Goal: Task Accomplishment & Management: Use online tool/utility

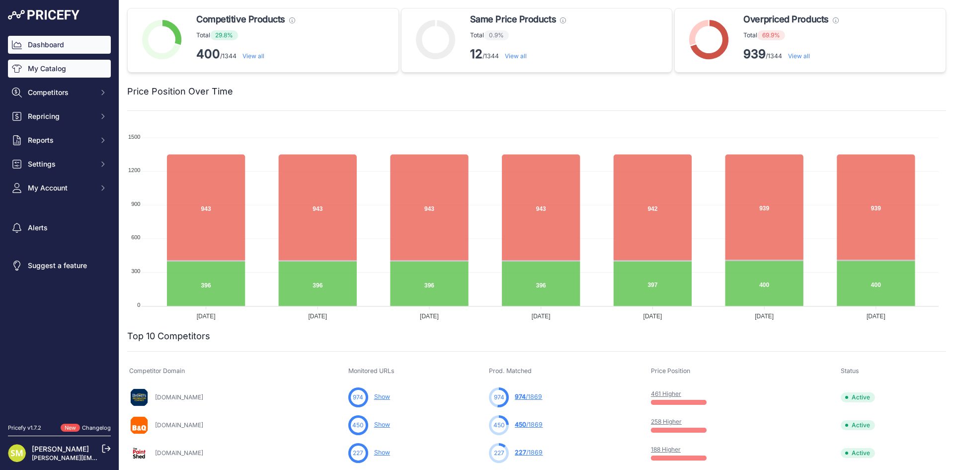
click at [59, 71] on link "My Catalog" at bounding box center [59, 69] width 103 height 18
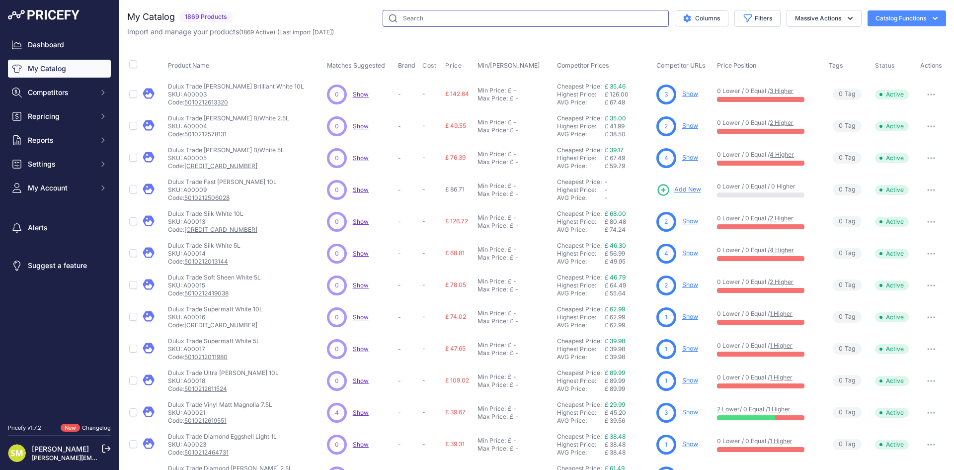
click at [452, 22] on input "text" at bounding box center [526, 18] width 286 height 17
paste input "Zinsser Permawhite Interior Matt 2.5L"
type input "Zinsser Permawhite Interior Matt 2.5L"
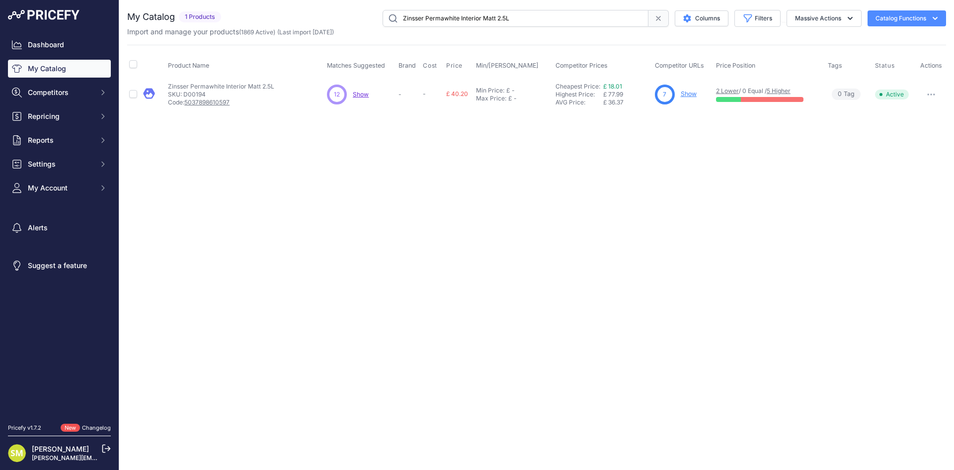
click at [365, 96] on span "Show" at bounding box center [361, 93] width 16 height 7
click at [693, 93] on link "Show" at bounding box center [689, 93] width 16 height 7
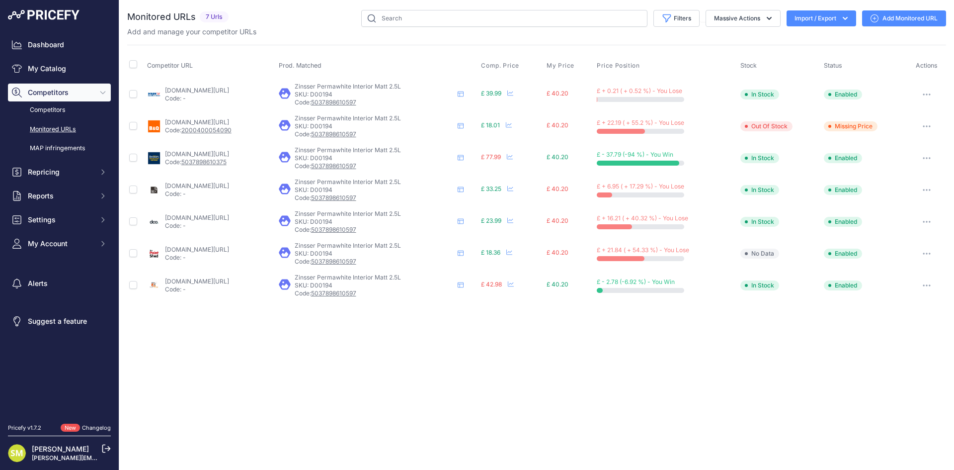
click at [229, 156] on link "brewers.co.uk/product/bn601505f?prirule_jdsnikfkfjsd=8925" at bounding box center [197, 153] width 64 height 7
